Goal: Transaction & Acquisition: Obtain resource

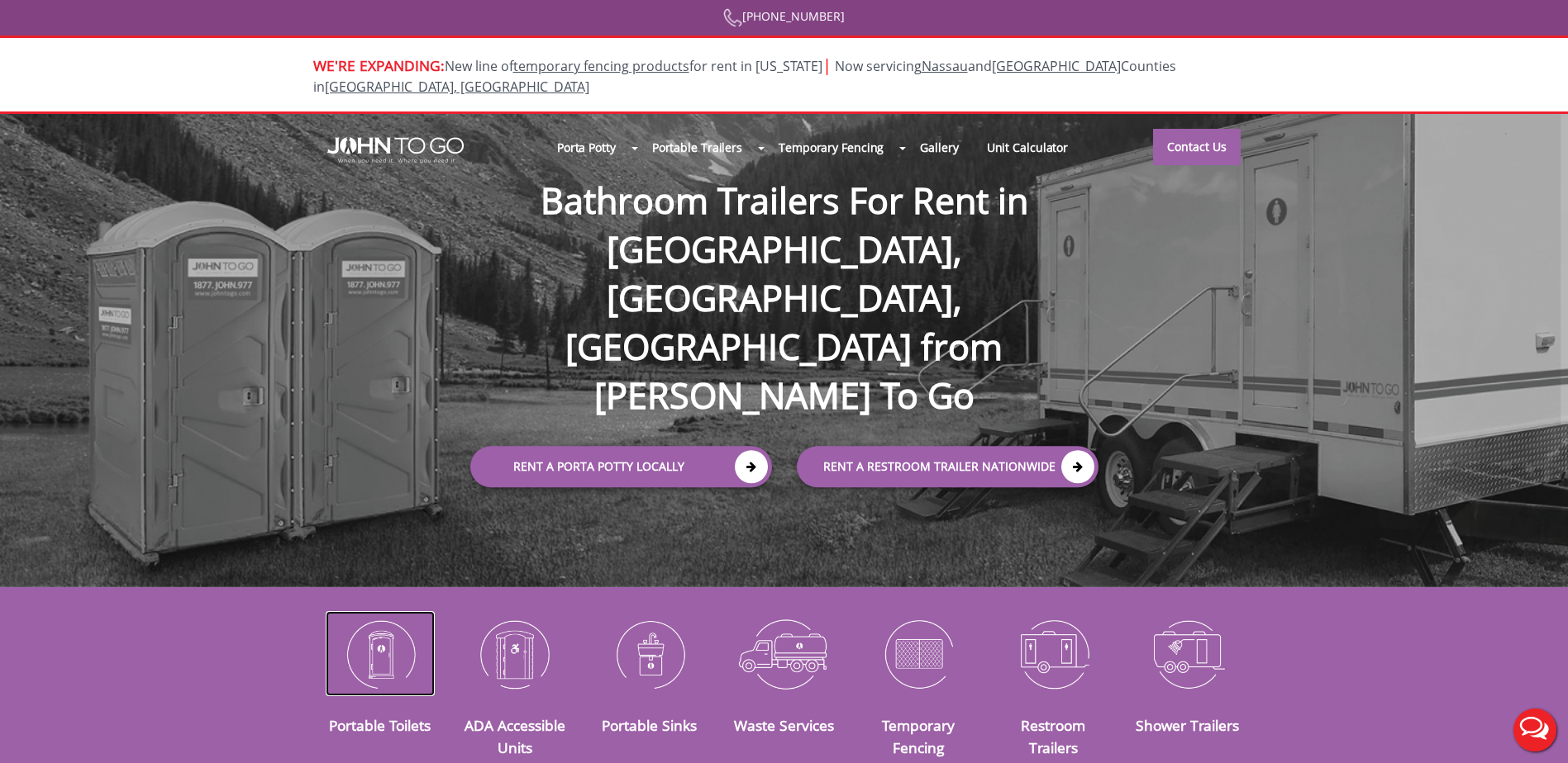
click at [379, 659] on img at bounding box center [381, 655] width 110 height 86
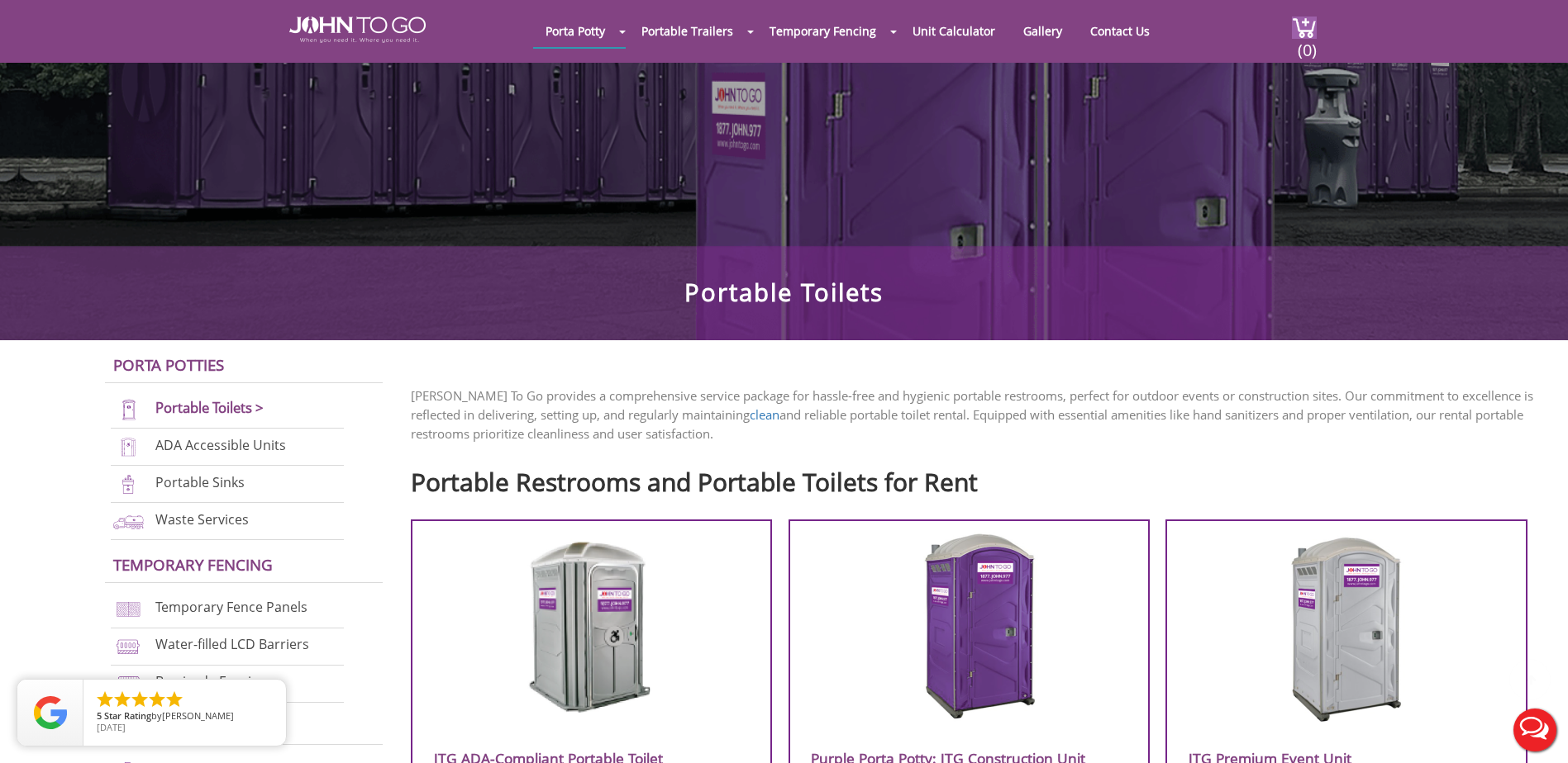
scroll to position [248, 0]
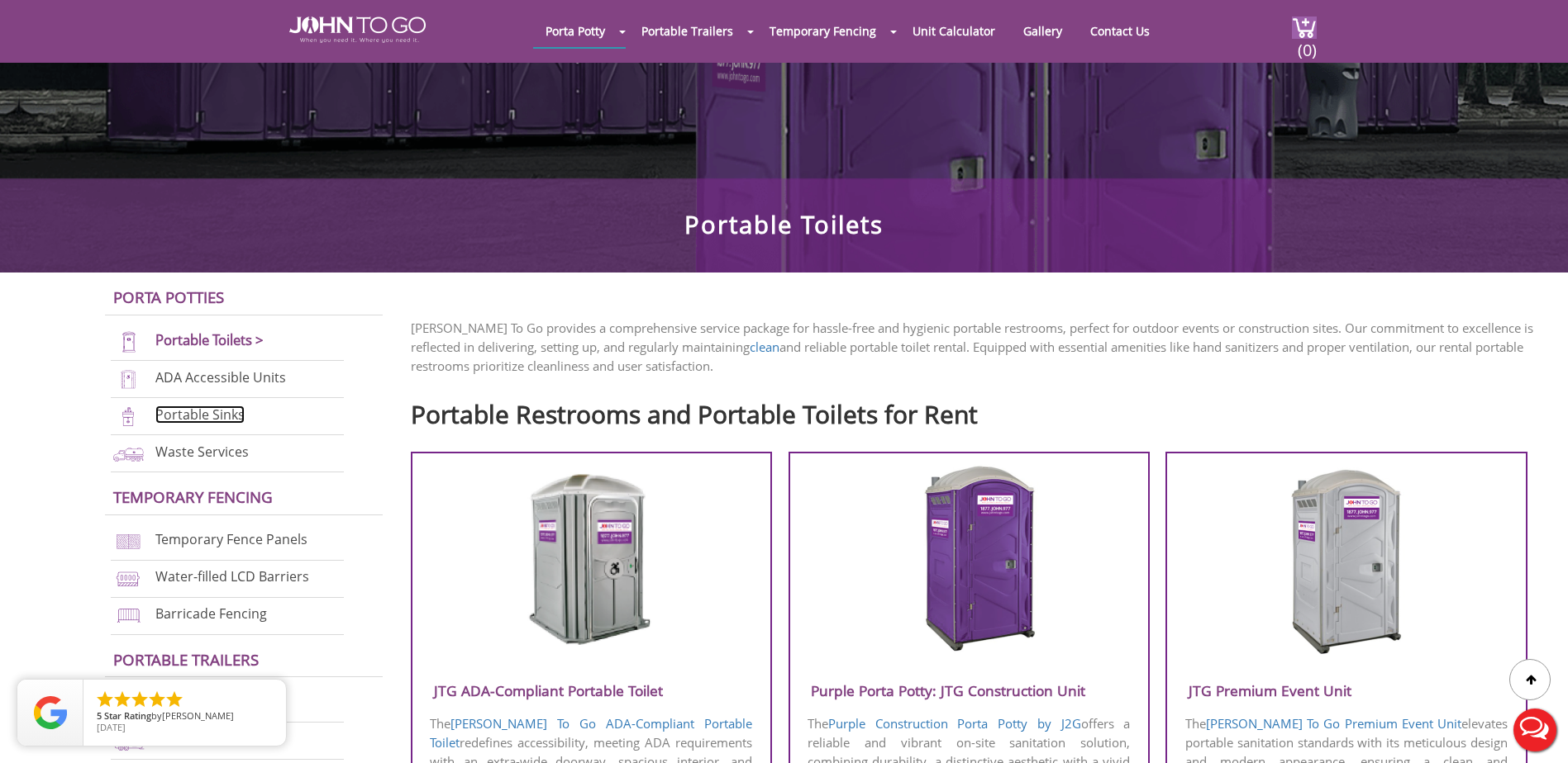
click at [218, 411] on link "Portable Sinks" at bounding box center [199, 414] width 89 height 18
click at [211, 415] on link "Portable Sinks" at bounding box center [199, 414] width 89 height 18
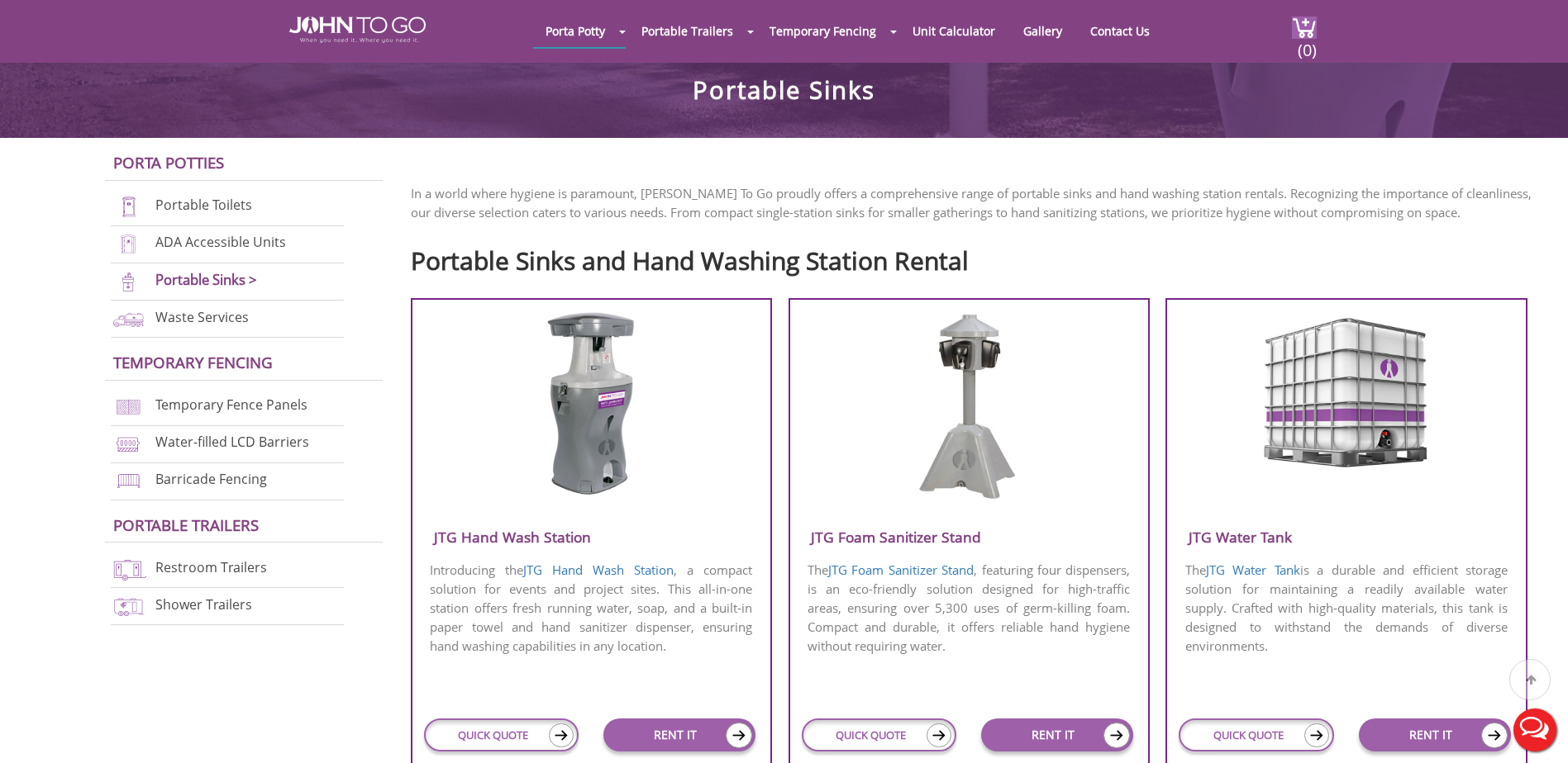
scroll to position [413, 0]
